Goal: Check status: Check status

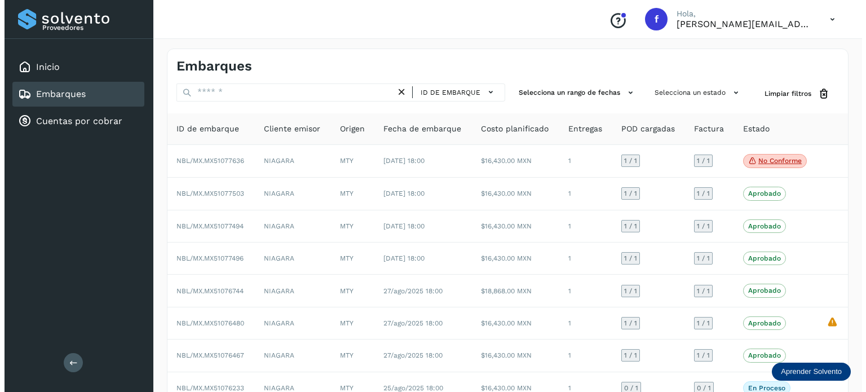
scroll to position [56, 0]
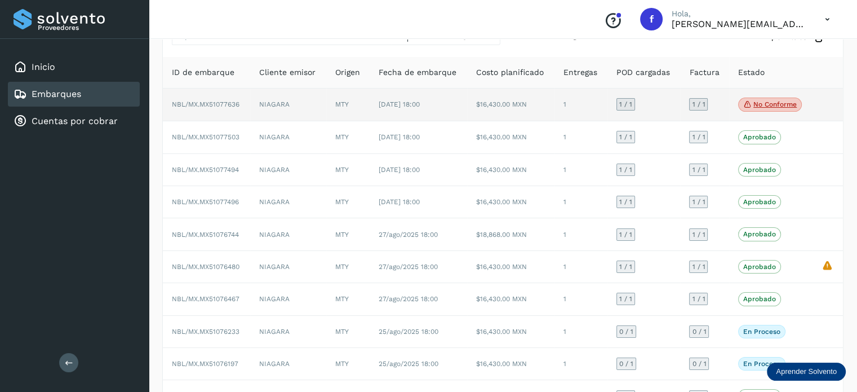
click at [774, 101] on p "No conforme" at bounding box center [775, 104] width 43 height 8
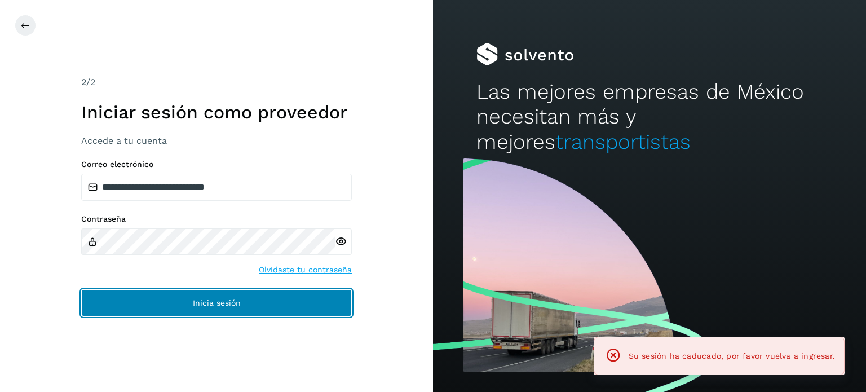
click at [203, 296] on button "Inicia sesión" at bounding box center [216, 302] width 271 height 27
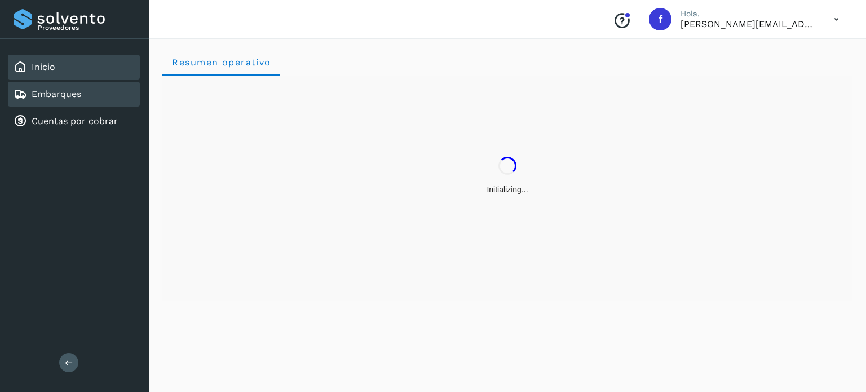
click at [81, 96] on div "Embarques" at bounding box center [74, 94] width 132 height 25
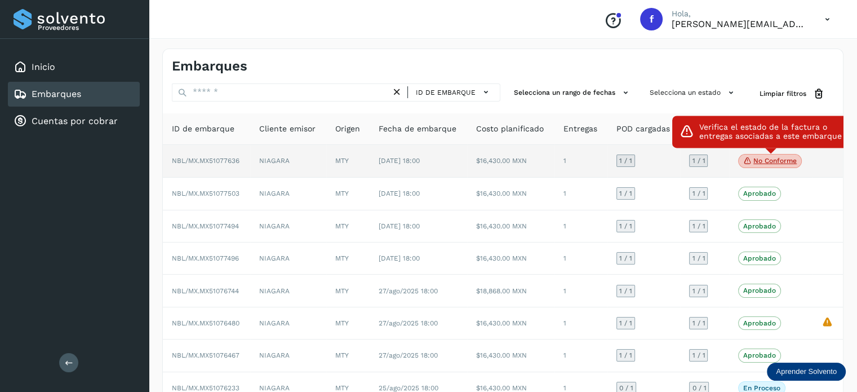
click at [767, 160] on p "No conforme" at bounding box center [775, 161] width 43 height 8
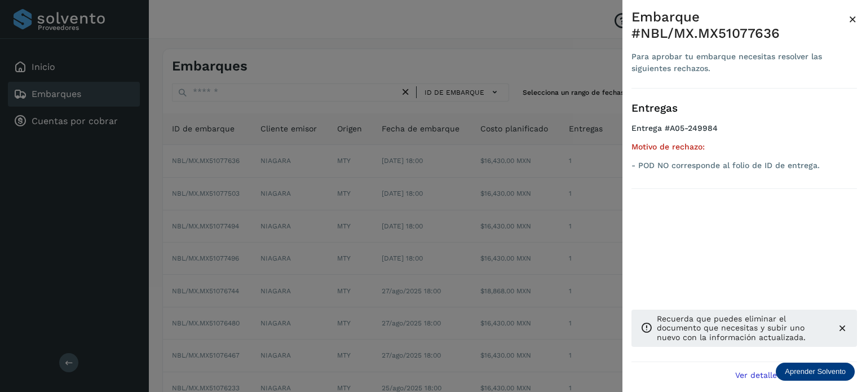
click at [219, 169] on div at bounding box center [433, 196] width 866 height 392
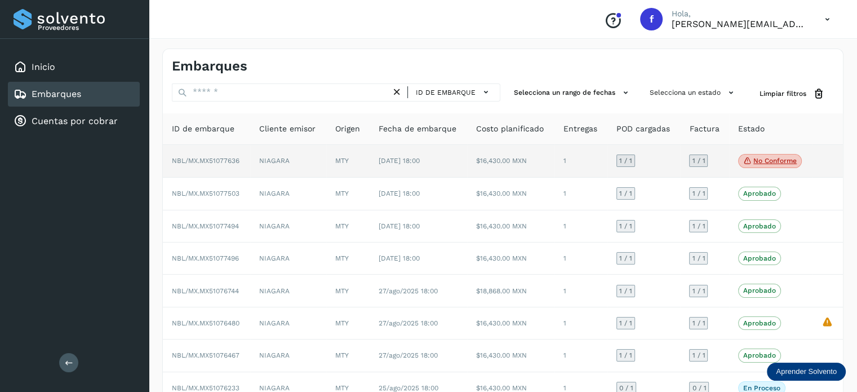
click at [222, 165] on td "NBL/MX.MX51077636" at bounding box center [206, 161] width 87 height 33
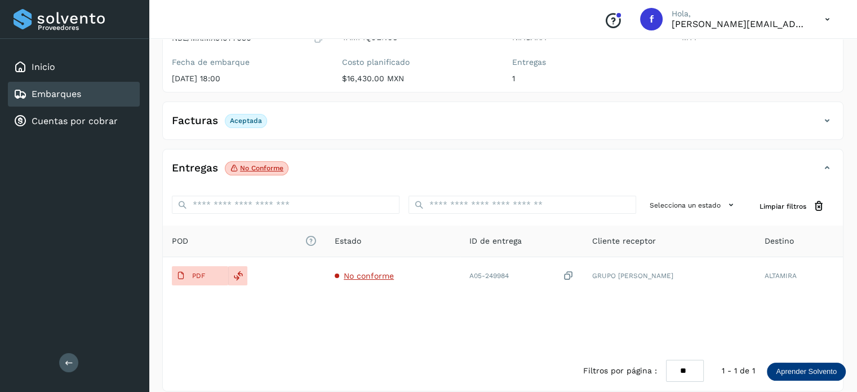
scroll to position [141, 0]
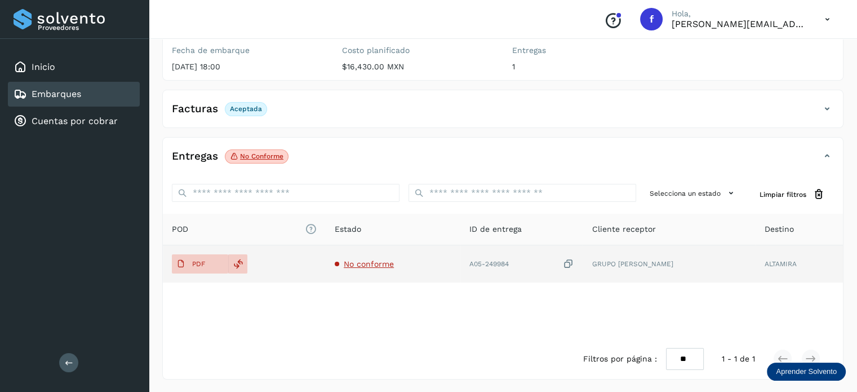
click at [368, 263] on span "No conforme" at bounding box center [369, 263] width 50 height 9
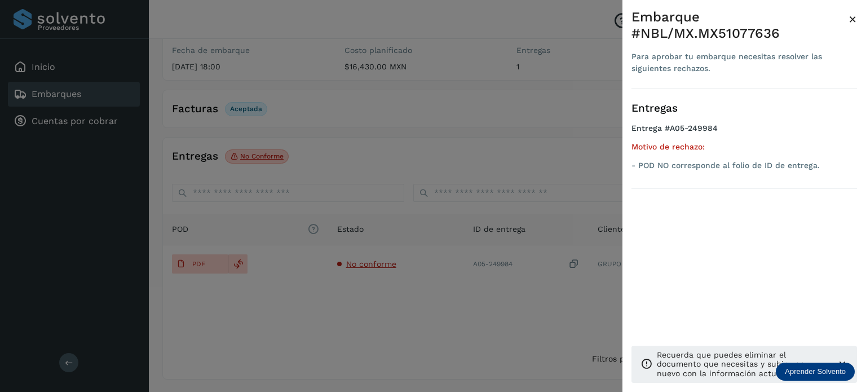
click at [855, 16] on span "×" at bounding box center [852, 19] width 8 height 16
